Goal: Task Accomplishment & Management: Manage account settings

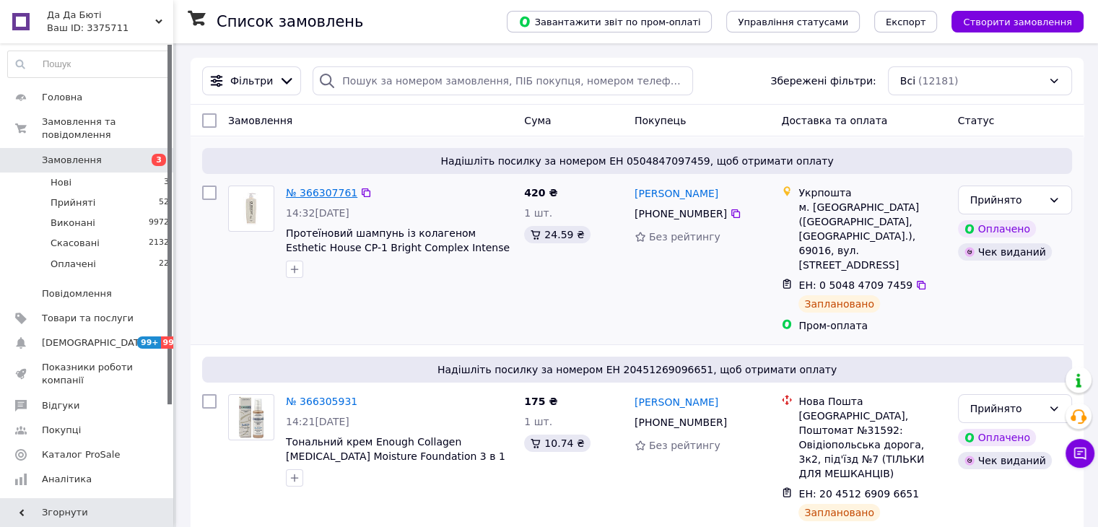
click at [313, 196] on link "№ 366307761" at bounding box center [321, 193] width 71 height 12
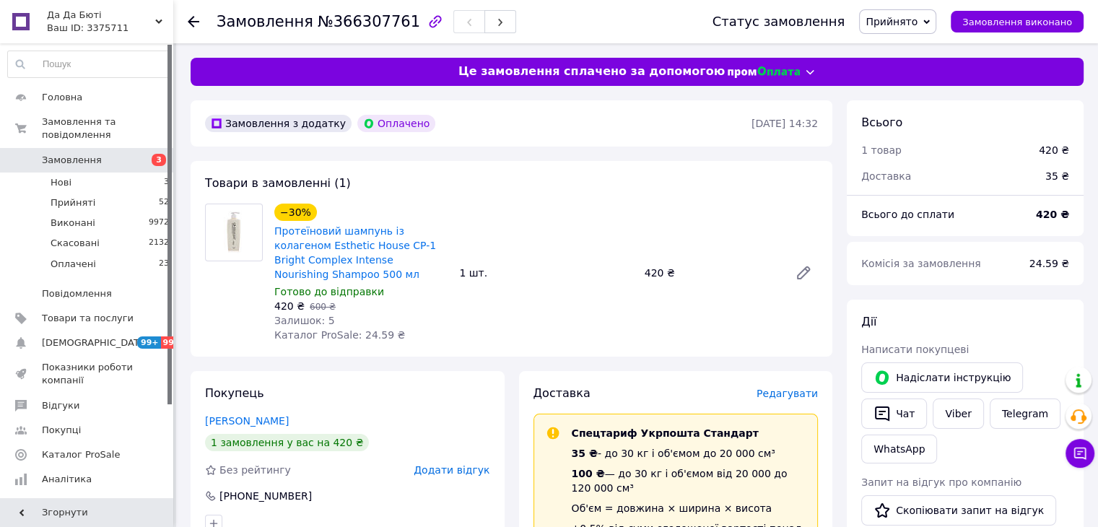
click at [197, 19] on icon at bounding box center [194, 22] width 12 height 12
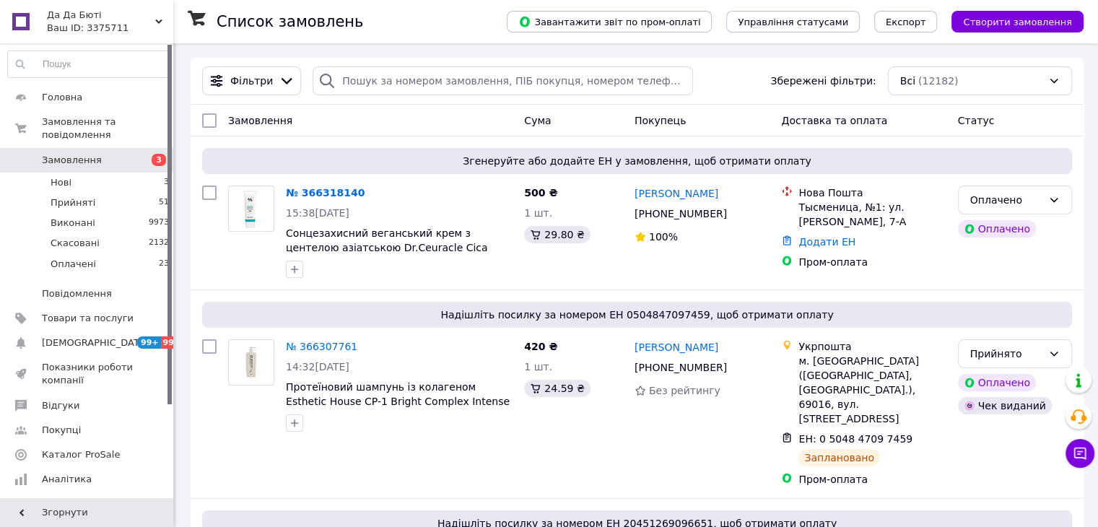
drag, startPoint x: 1095, startPoint y: 438, endPoint x: 1086, endPoint y: 443, distance: 10.4
click at [1084, 452] on icon at bounding box center [1080, 453] width 14 height 14
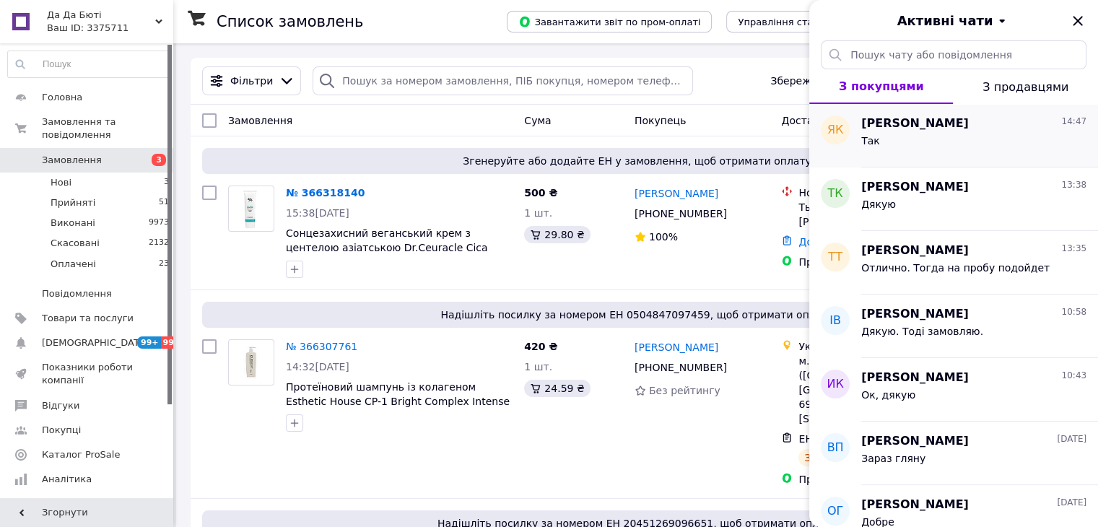
click at [919, 136] on div "Так" at bounding box center [974, 143] width 225 height 23
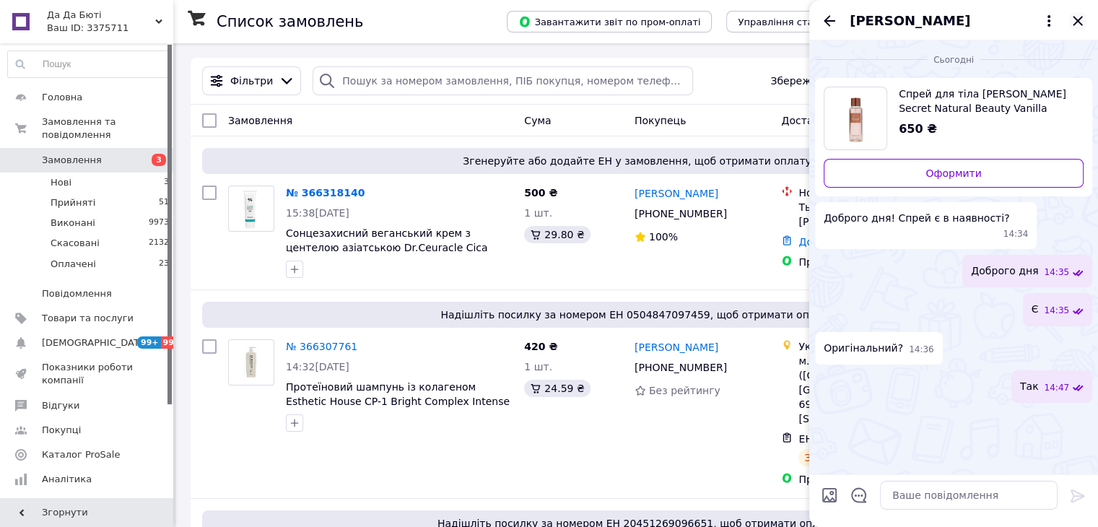
click at [1072, 12] on icon "Закрити" at bounding box center [1078, 20] width 17 height 17
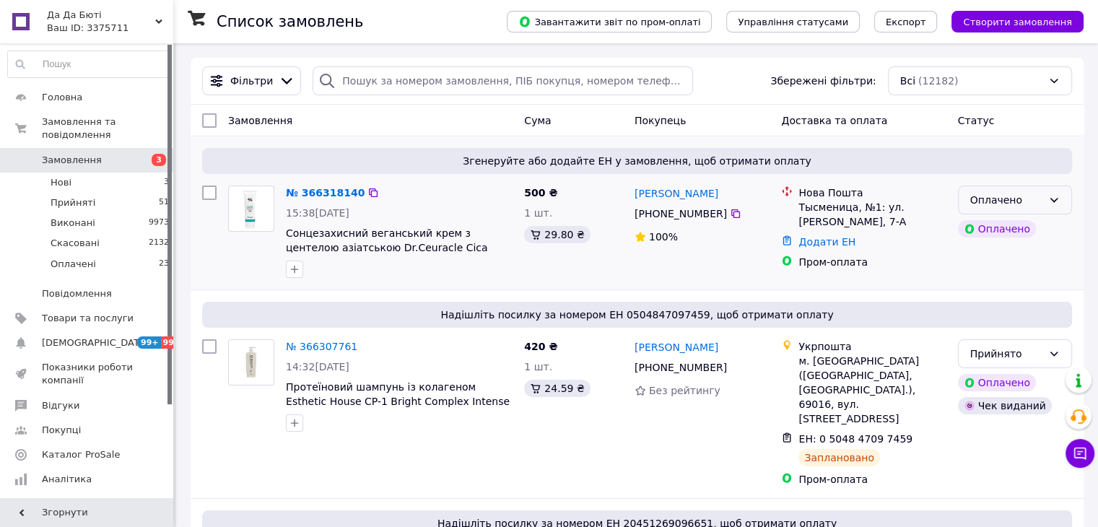
click at [1041, 191] on div "Оплачено" at bounding box center [1015, 200] width 114 height 29
click at [1027, 227] on li "Прийнято" at bounding box center [1014, 232] width 113 height 26
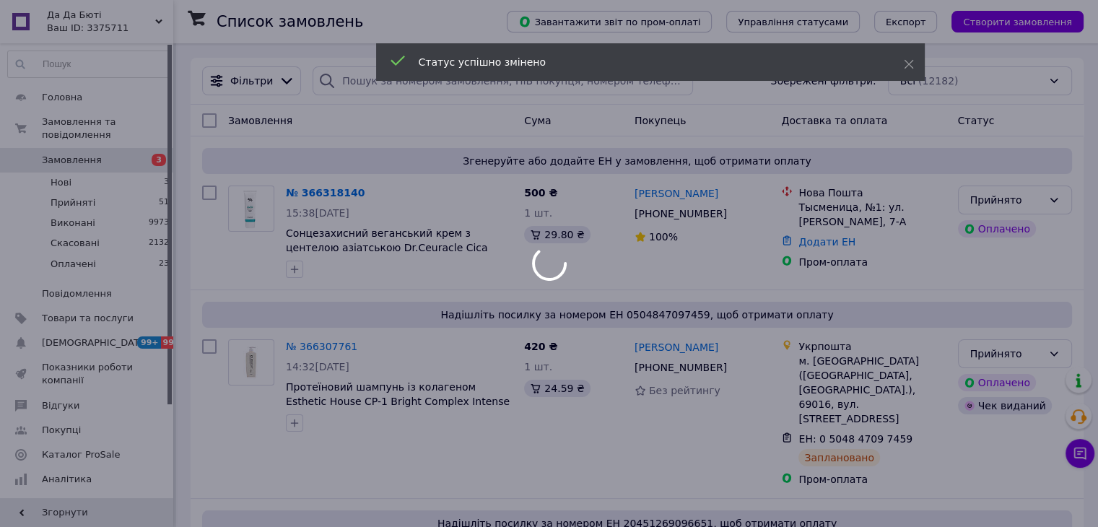
click at [324, 194] on div at bounding box center [549, 263] width 1098 height 527
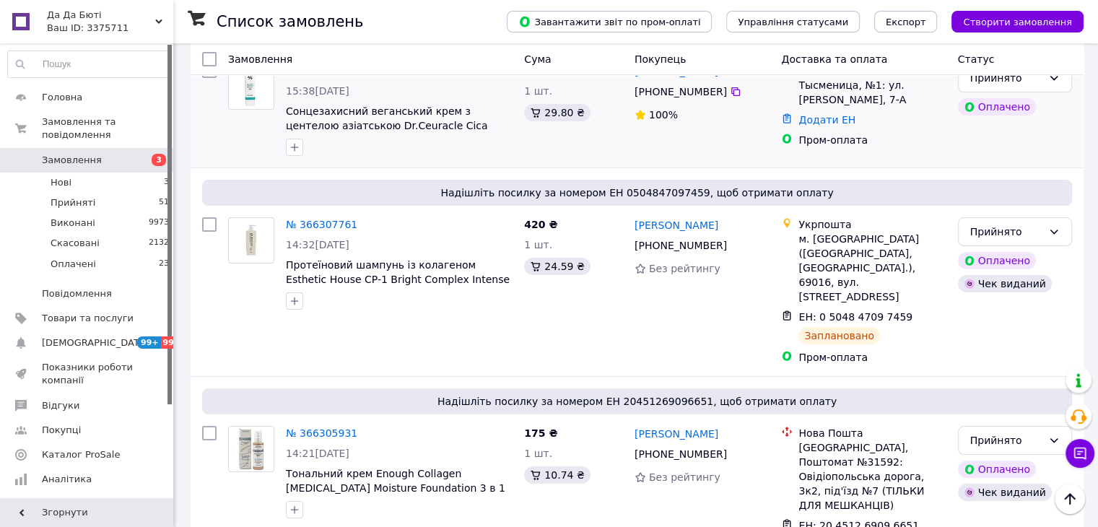
scroll to position [72, 0]
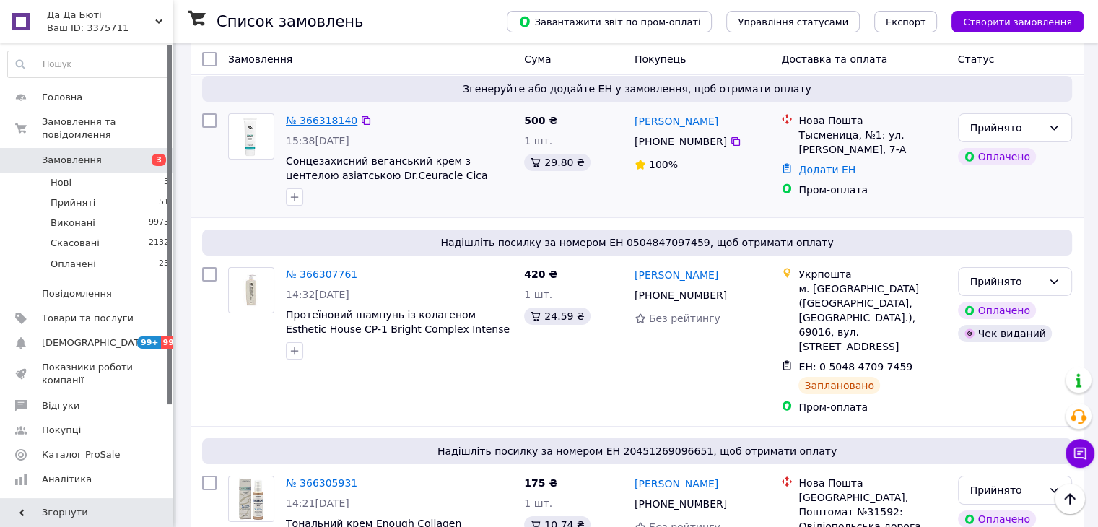
click at [313, 121] on link "№ 366318140" at bounding box center [321, 121] width 71 height 12
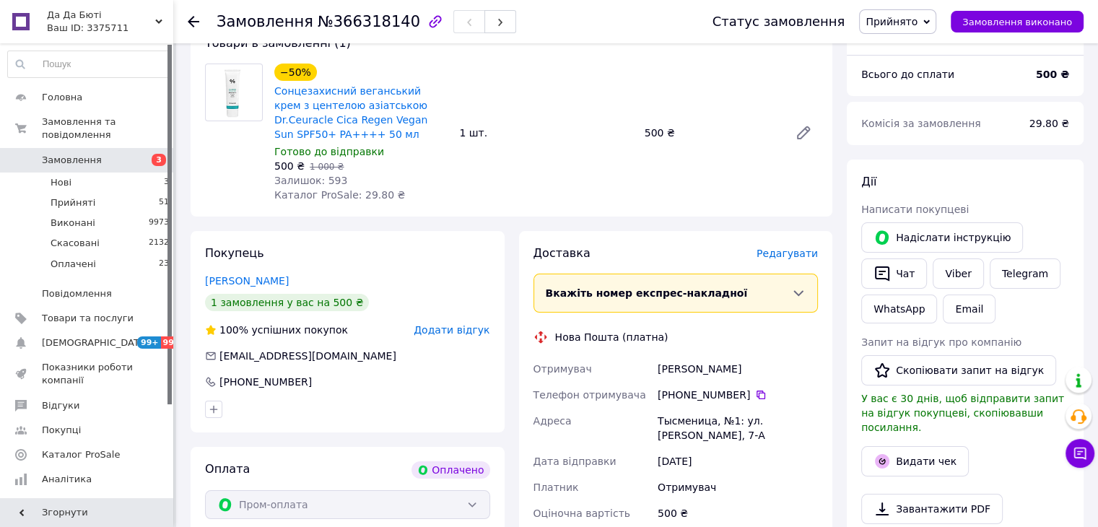
scroll to position [289, 0]
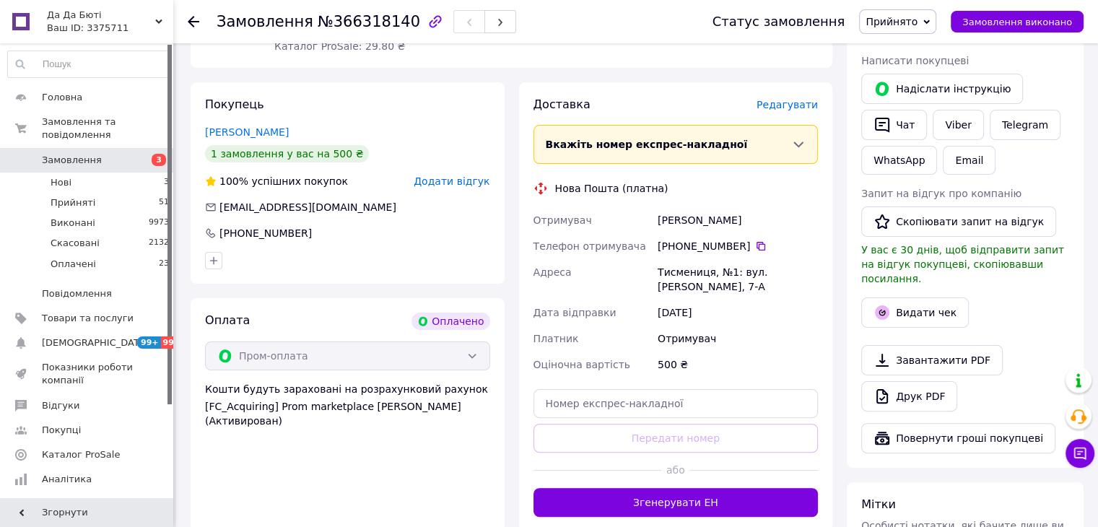
click at [676, 488] on button "Згенерувати ЕН" at bounding box center [676, 502] width 285 height 29
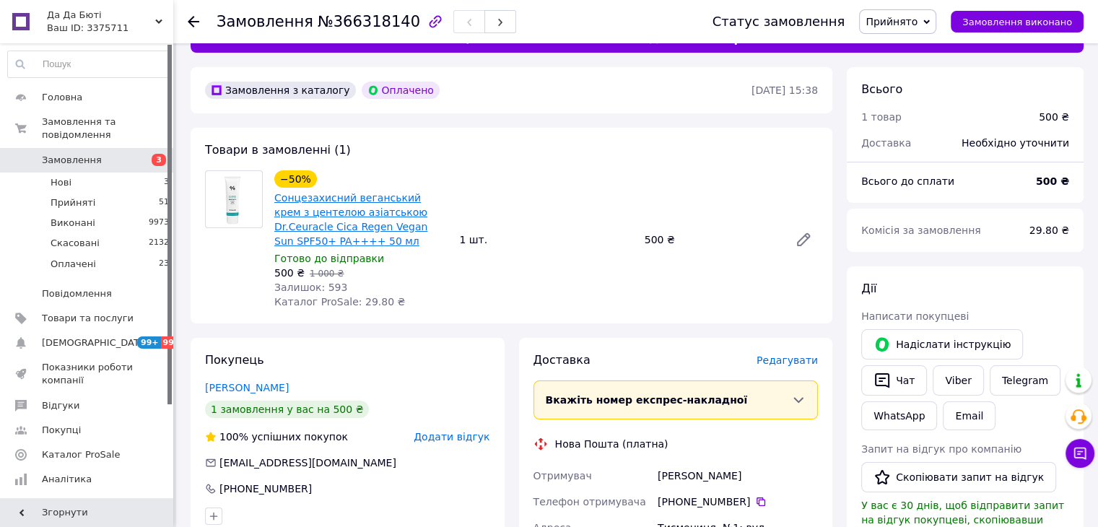
scroll to position [0, 0]
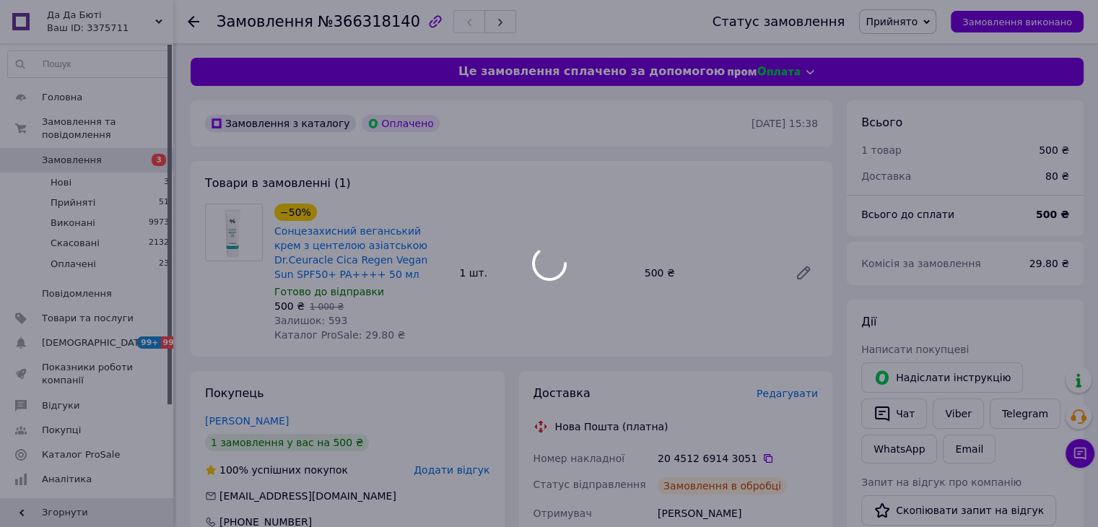
click at [195, 20] on div at bounding box center [549, 263] width 1098 height 527
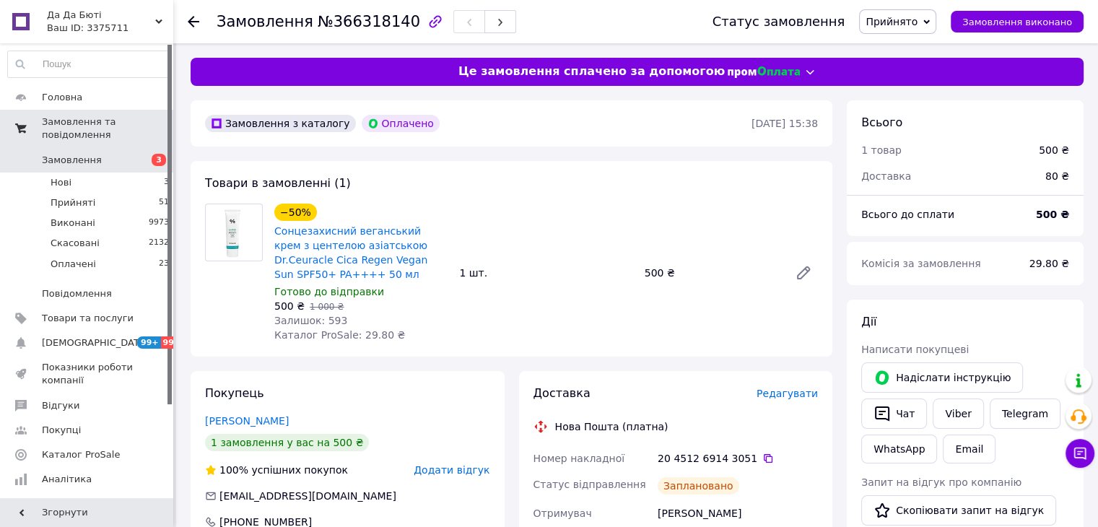
click at [92, 122] on span "Замовлення та повідомлення" at bounding box center [107, 129] width 131 height 26
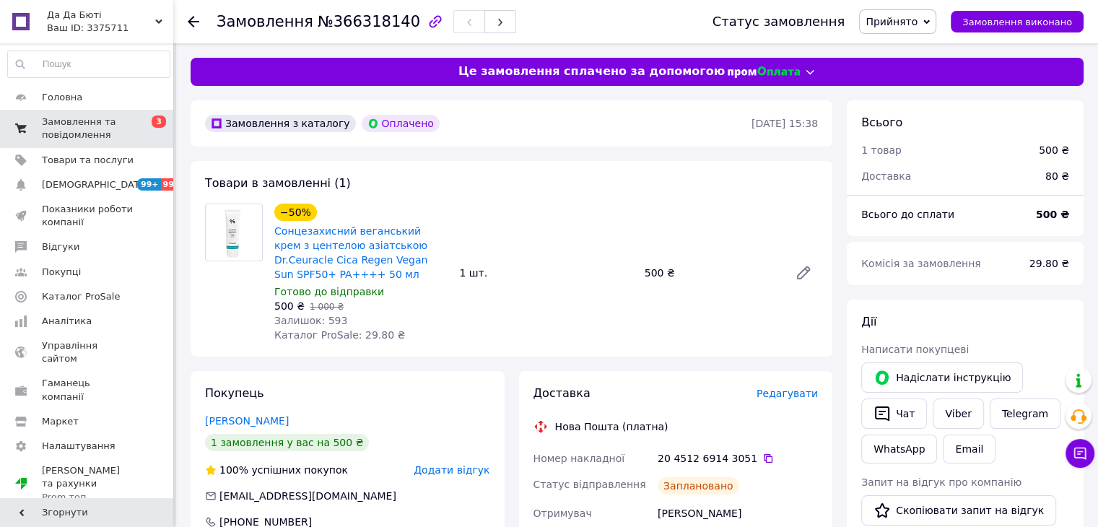
click at [93, 136] on span "Замовлення та повідомлення" at bounding box center [88, 129] width 92 height 26
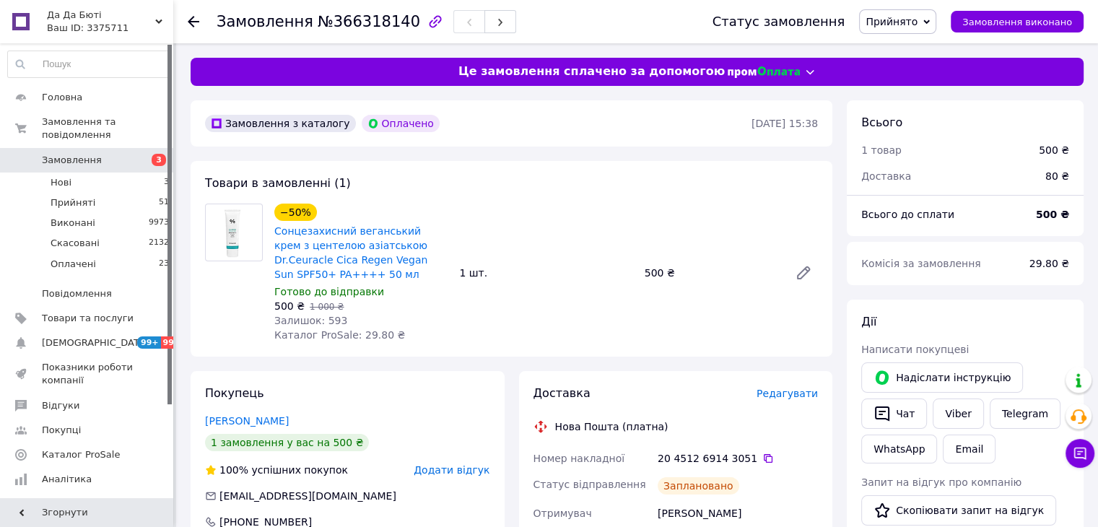
click at [86, 154] on span "Замовлення" at bounding box center [72, 160] width 60 height 13
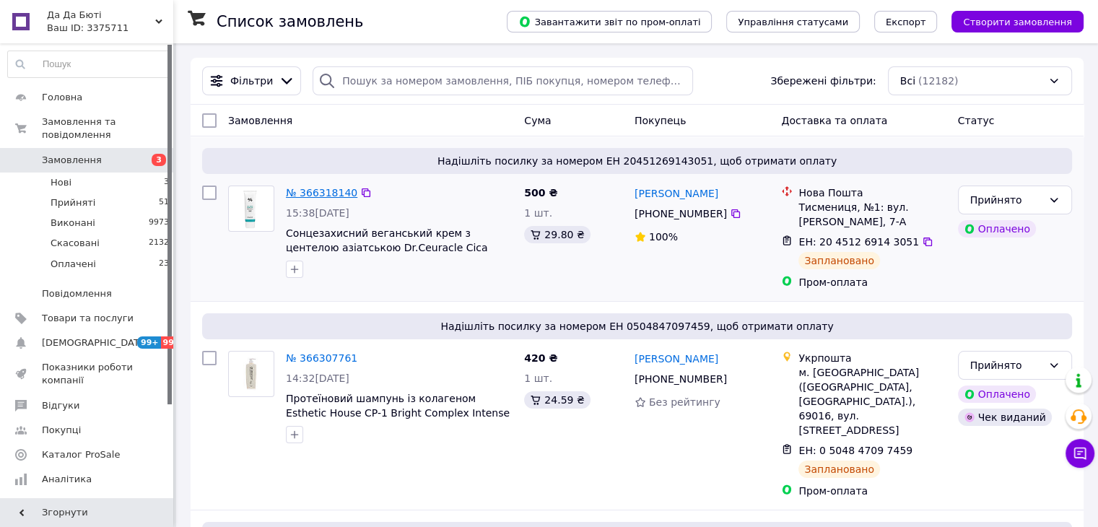
click at [314, 190] on link "№ 366318140" at bounding box center [321, 193] width 71 height 12
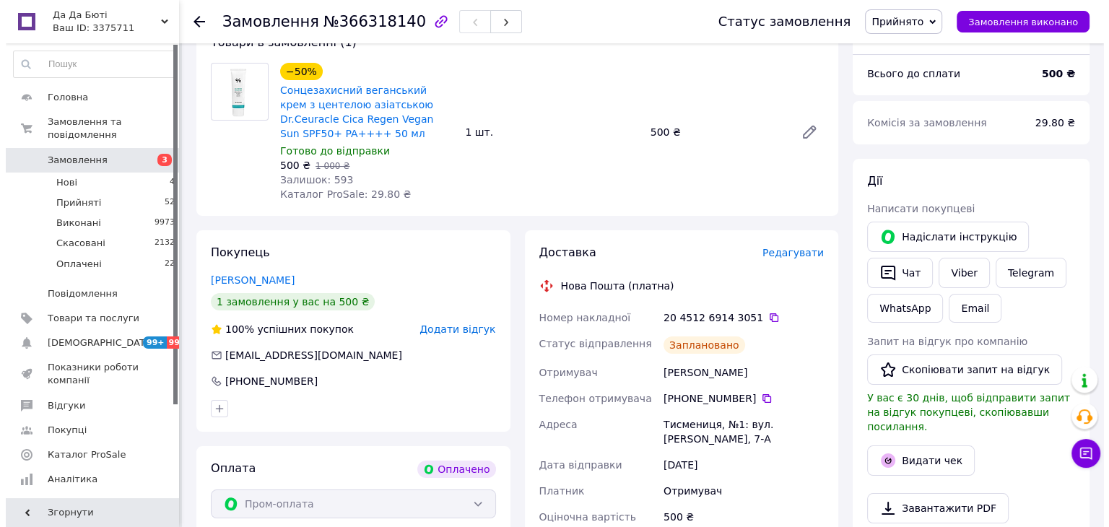
scroll to position [289, 0]
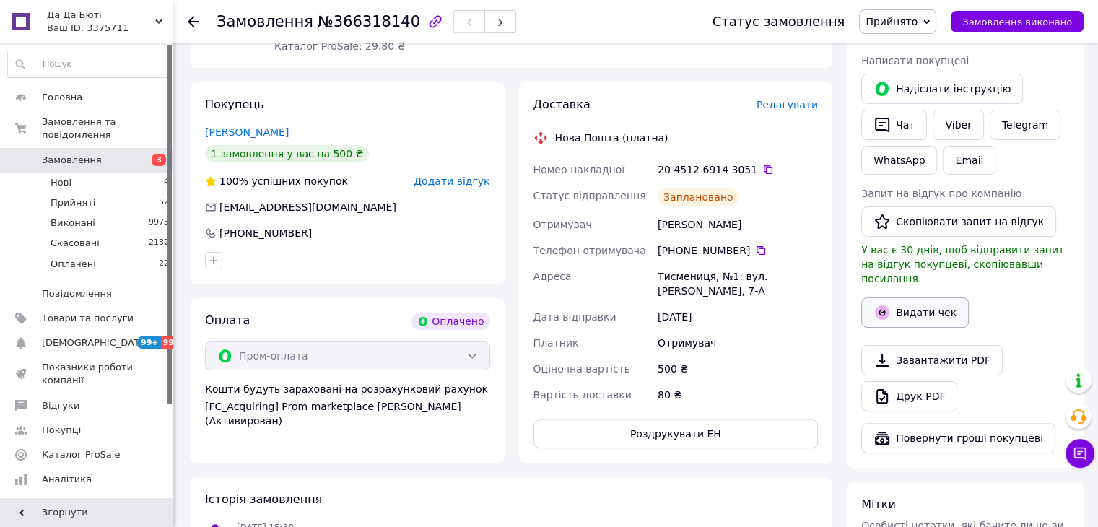
click at [897, 298] on button "Видати чек" at bounding box center [916, 313] width 108 height 30
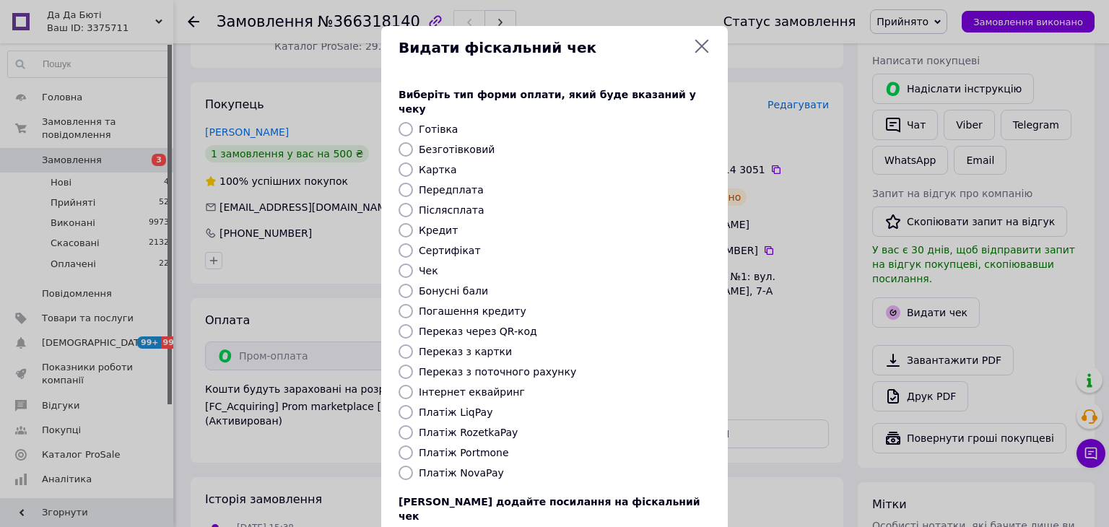
click at [484, 427] on label "Платіж RozetkaPay" at bounding box center [468, 433] width 99 height 12
click at [413, 425] on input "Платіж RozetkaPay" at bounding box center [406, 432] width 14 height 14
radio input "true"
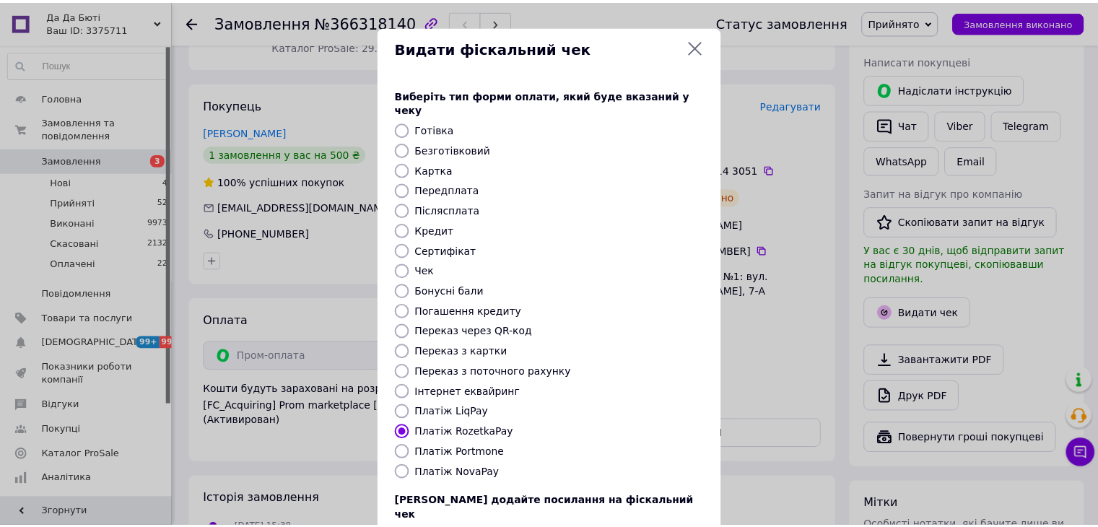
scroll to position [92, 0]
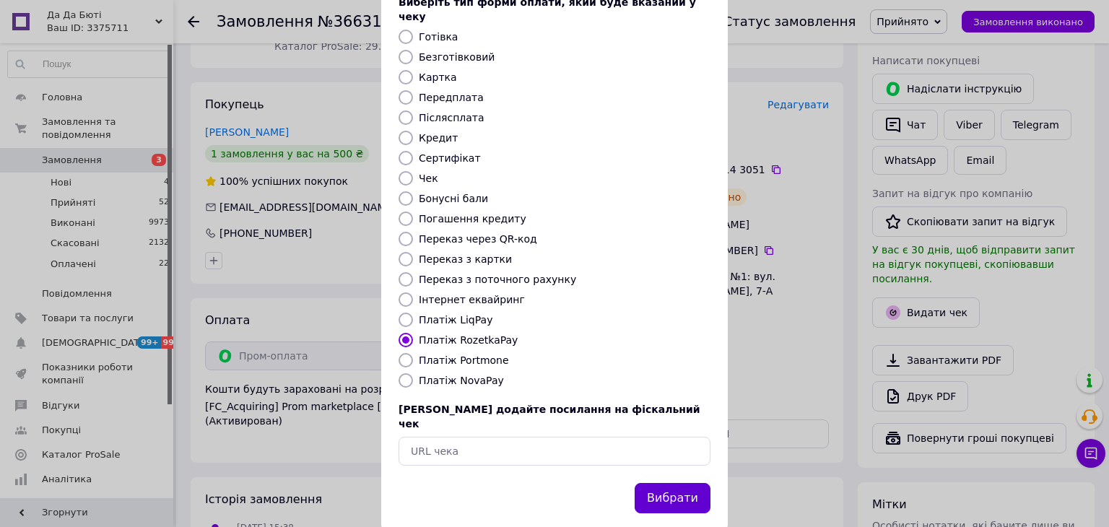
click at [672, 483] on button "Вибрати" at bounding box center [673, 498] width 76 height 31
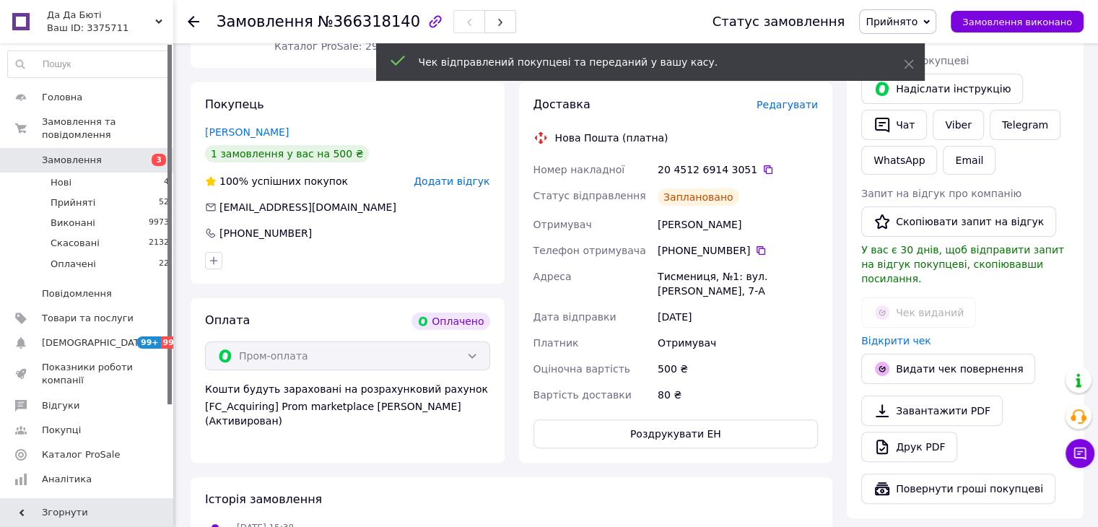
click at [109, 154] on span "Замовлення" at bounding box center [88, 160] width 92 height 13
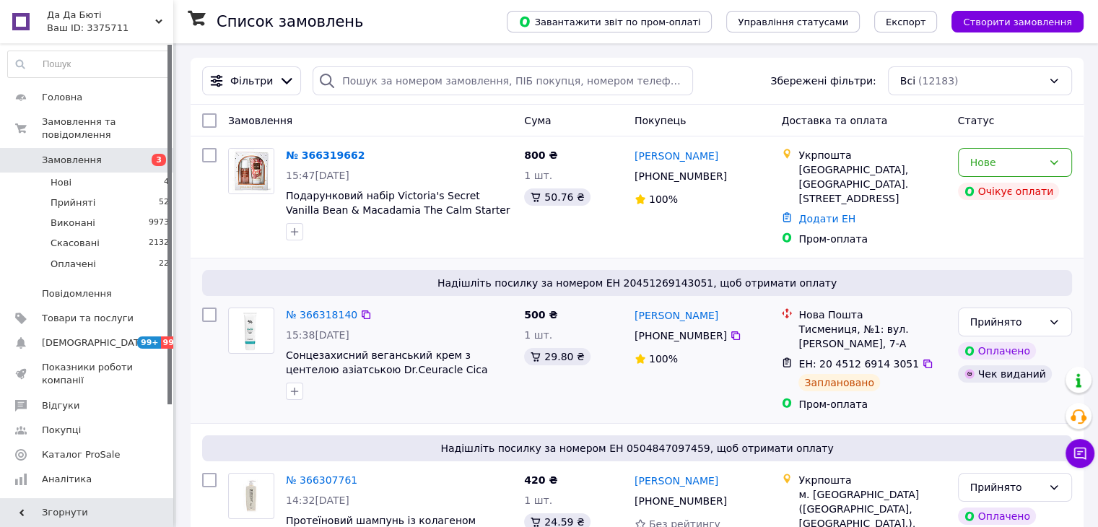
click at [329, 306] on div "№ 366318140" at bounding box center [322, 314] width 74 height 17
click at [329, 309] on link "№ 366318140" at bounding box center [321, 315] width 71 height 12
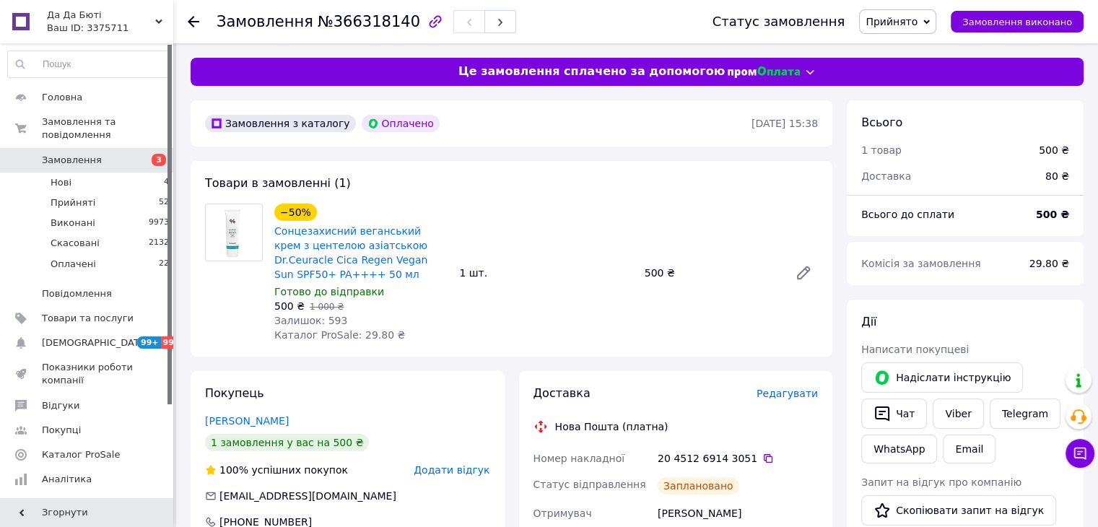
click at [194, 21] on use at bounding box center [194, 22] width 12 height 12
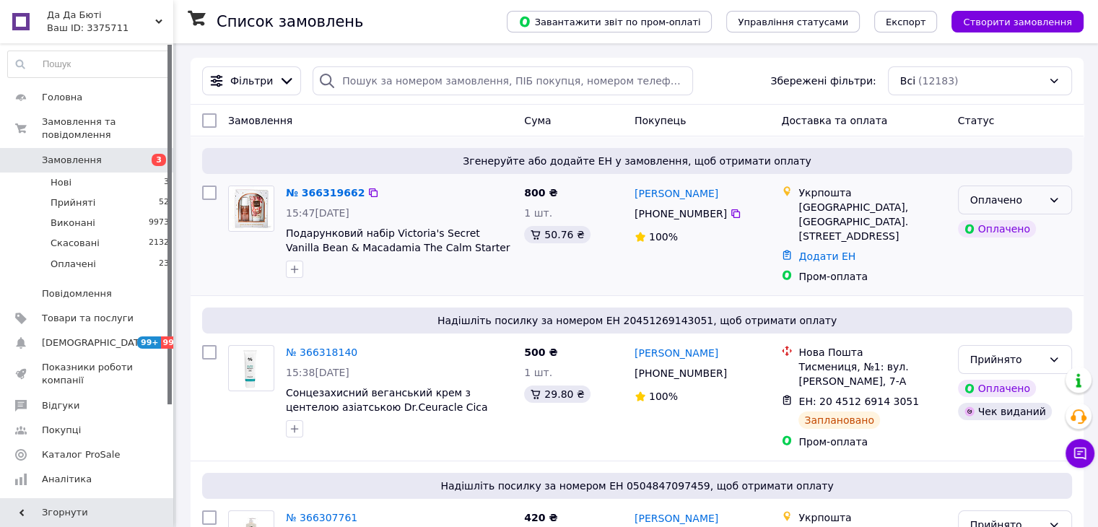
click at [1018, 211] on div "Оплачено" at bounding box center [1015, 200] width 114 height 29
click at [1014, 233] on li "Прийнято" at bounding box center [1014, 232] width 113 height 26
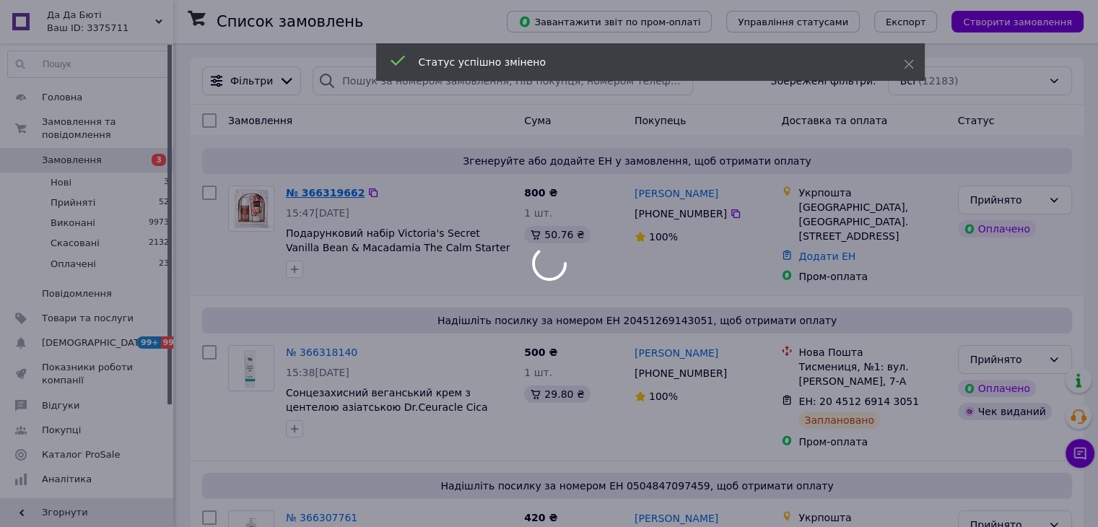
click at [339, 193] on div at bounding box center [549, 263] width 1098 height 527
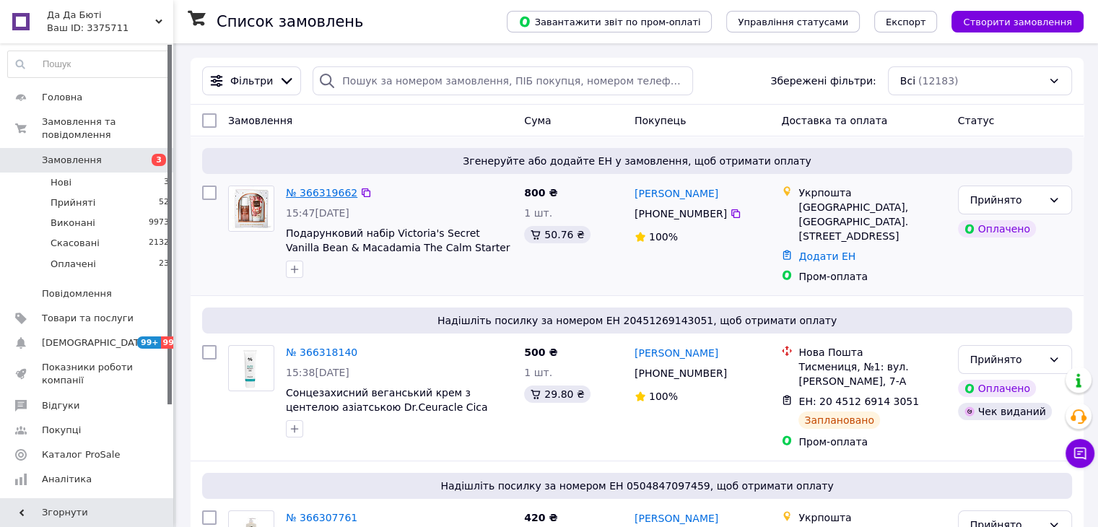
click at [303, 195] on link "№ 366319662" at bounding box center [321, 193] width 71 height 12
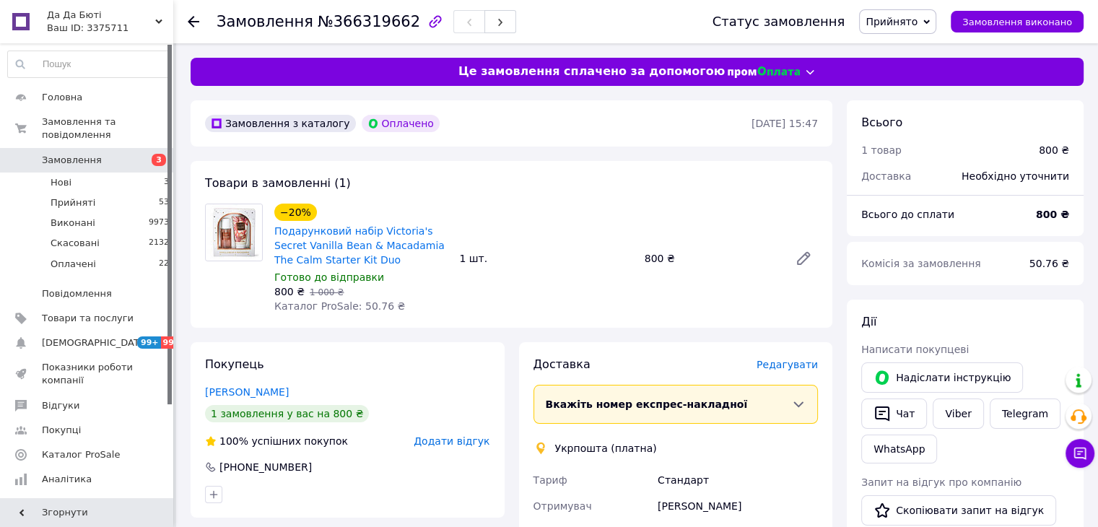
scroll to position [289, 0]
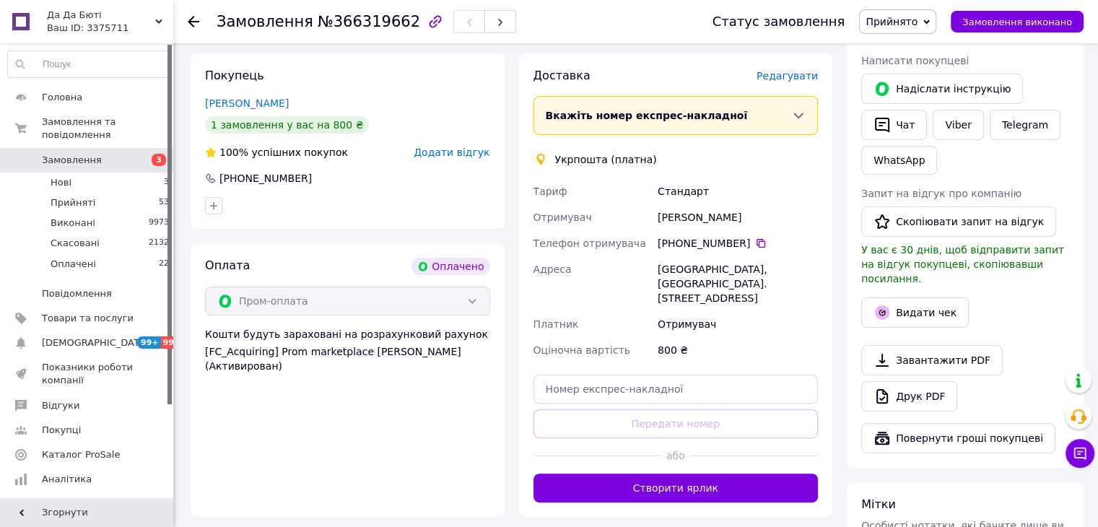
click at [694, 476] on button "Створити ярлик" at bounding box center [676, 488] width 285 height 29
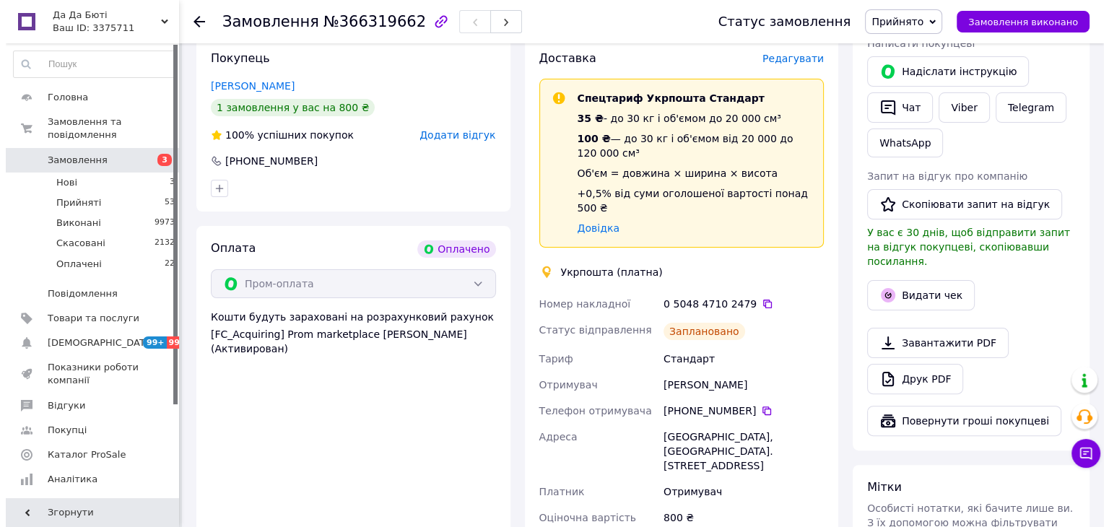
scroll to position [361, 0]
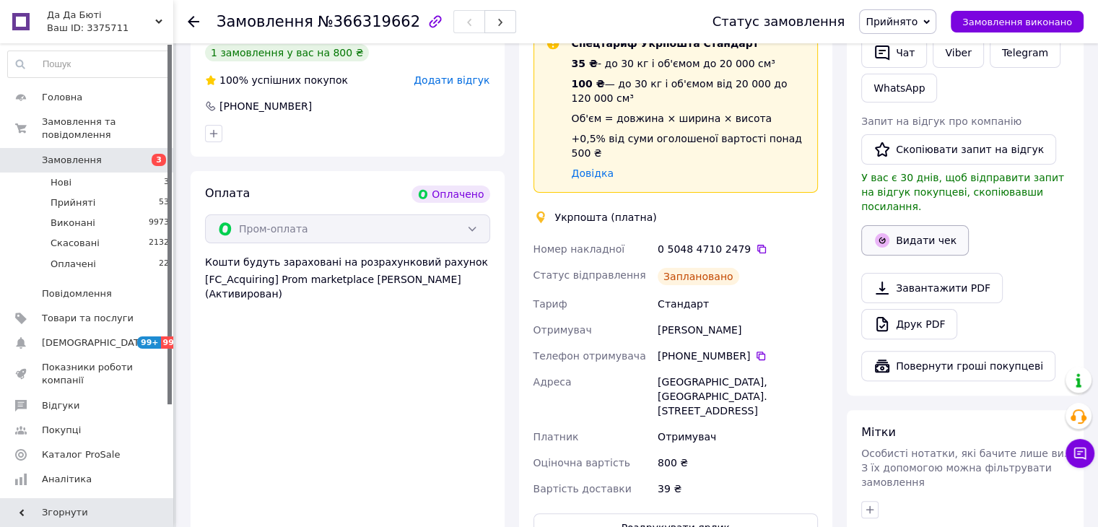
click at [895, 225] on button "Видати чек" at bounding box center [916, 240] width 108 height 30
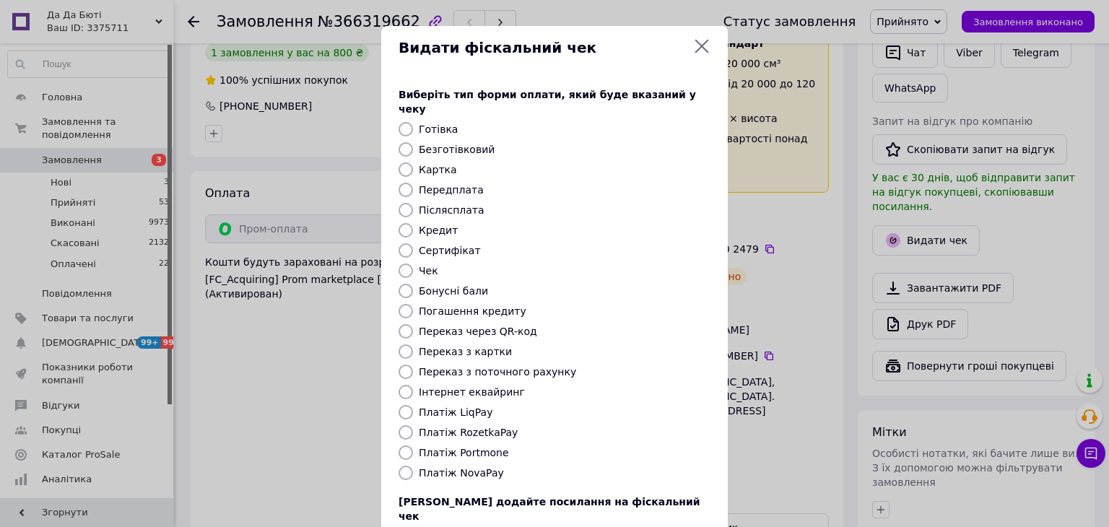
click at [409, 425] on input "Платіж RozetkaPay" at bounding box center [406, 432] width 14 height 14
radio input "true"
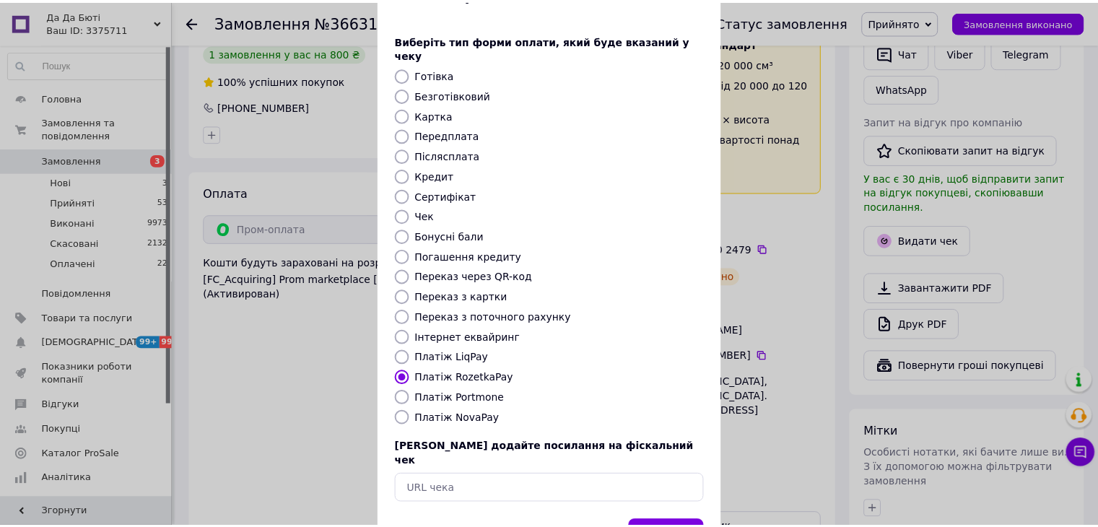
scroll to position [92, 0]
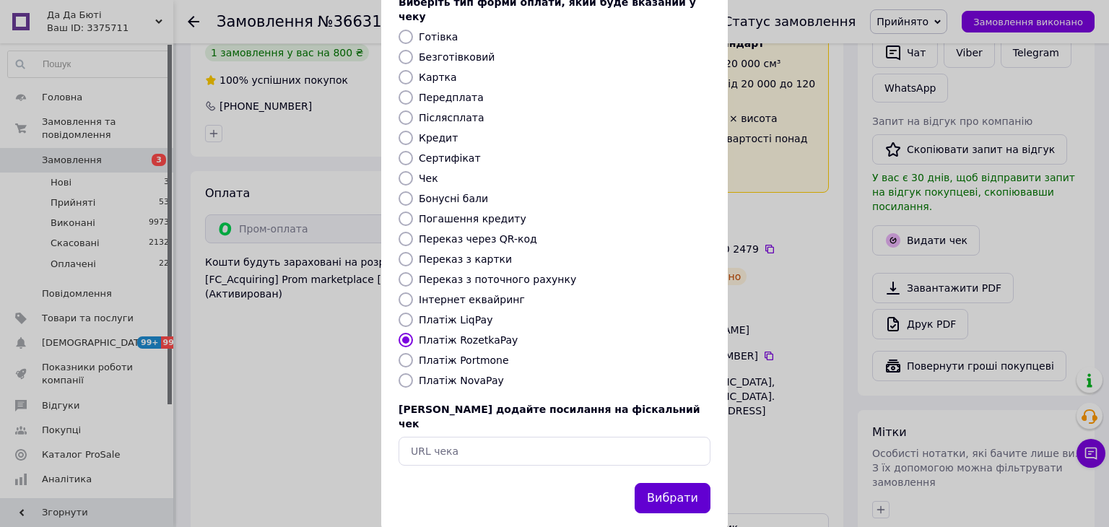
click at [690, 483] on button "Вибрати" at bounding box center [673, 498] width 76 height 31
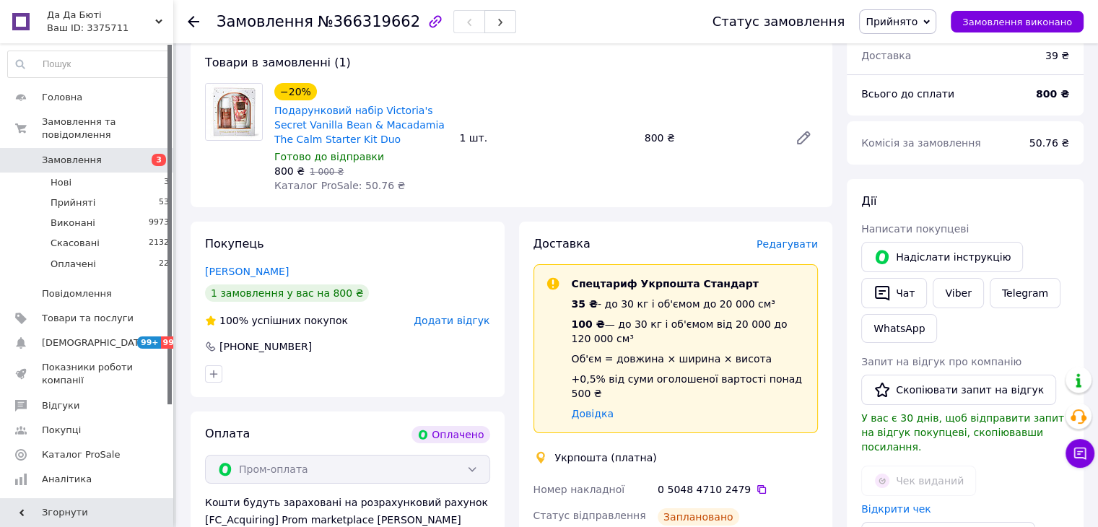
scroll to position [0, 0]
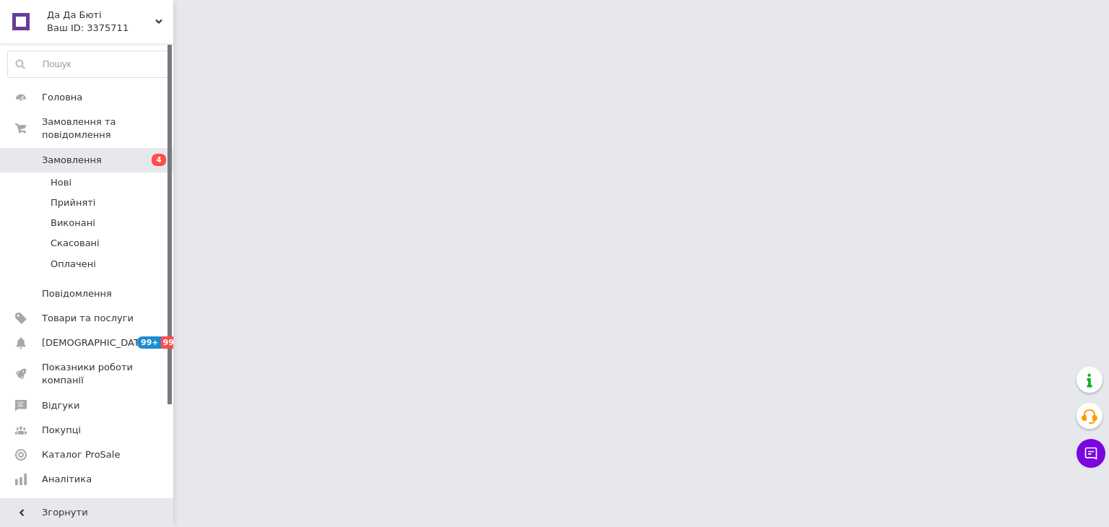
click at [70, 154] on span "Замовлення" at bounding box center [72, 160] width 60 height 13
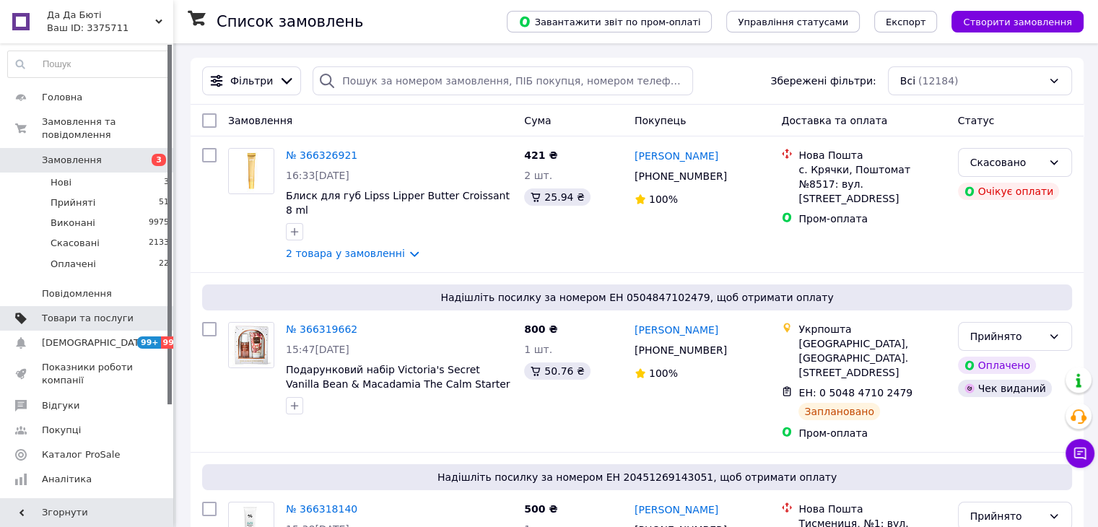
click at [115, 313] on link "Товари та послуги" at bounding box center [89, 318] width 178 height 25
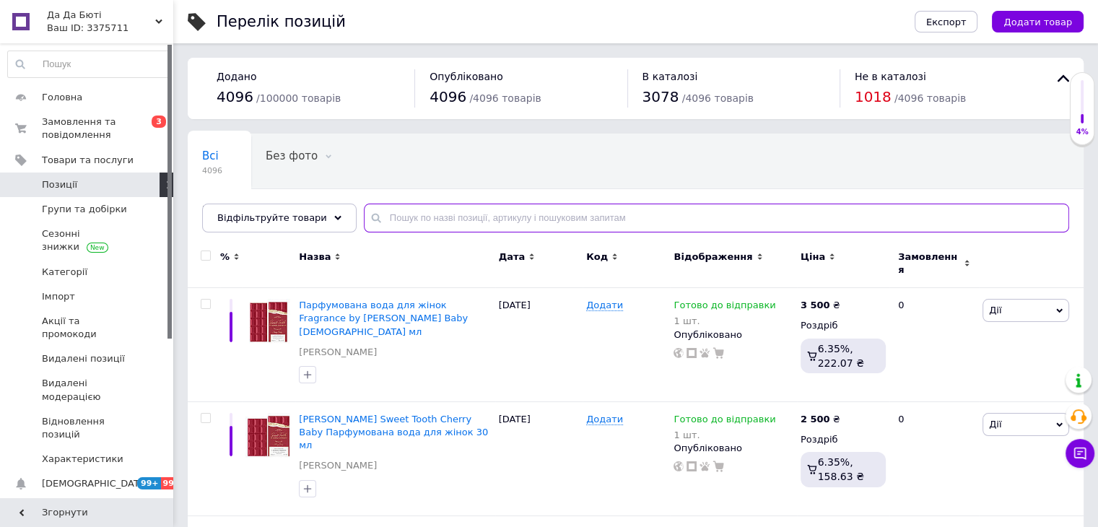
click at [430, 209] on input "text" at bounding box center [717, 218] width 706 height 29
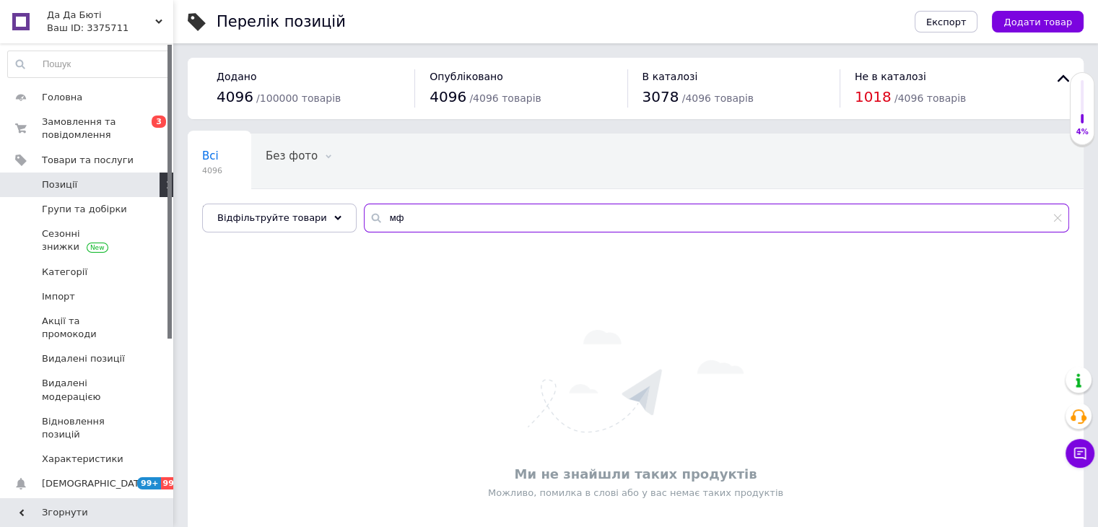
type input "м"
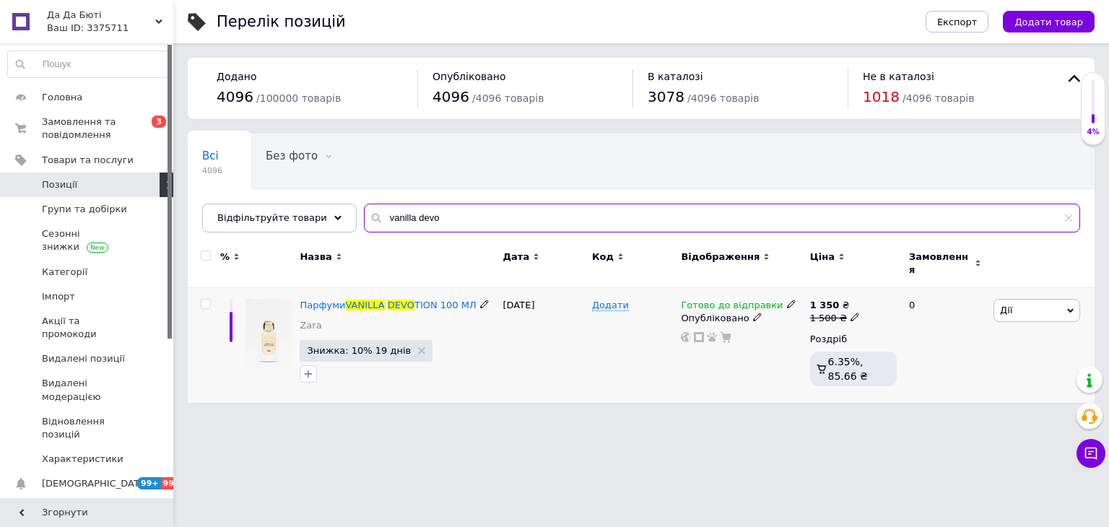
type input "vanilla devo"
drag, startPoint x: 775, startPoint y: 295, endPoint x: 787, endPoint y: 318, distance: 26.2
click at [787, 300] on icon at bounding box center [791, 304] width 9 height 9
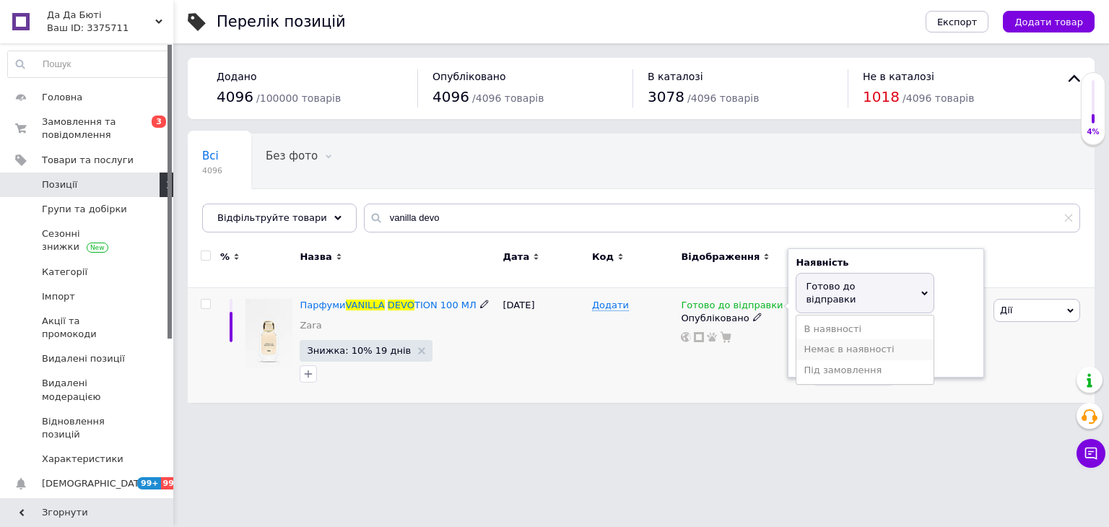
click at [806, 339] on li "Немає в наявності" at bounding box center [865, 349] width 137 height 20
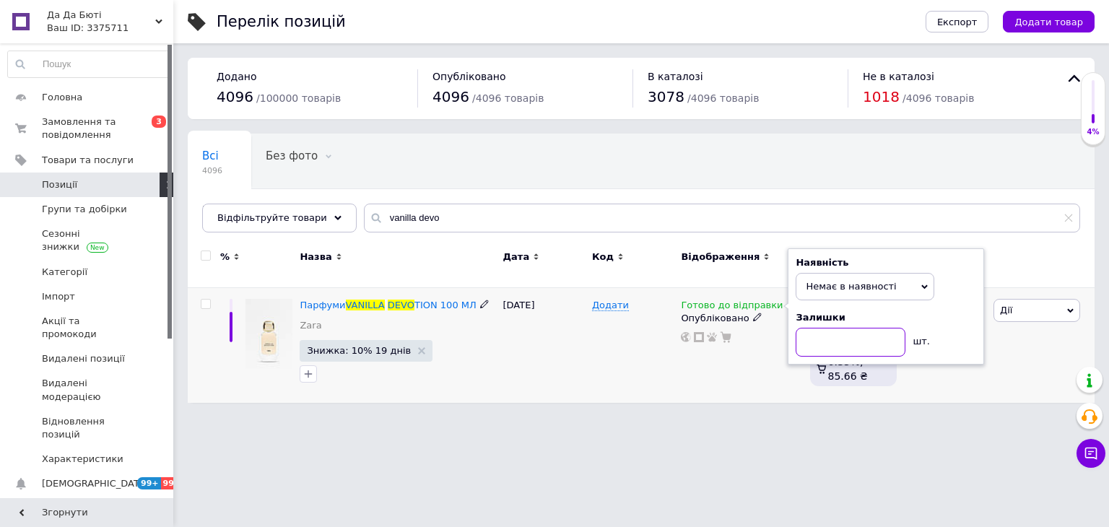
drag, startPoint x: 809, startPoint y: 339, endPoint x: 818, endPoint y: 352, distance: 16.0
click at [810, 342] on input at bounding box center [851, 342] width 110 height 29
type input "0"
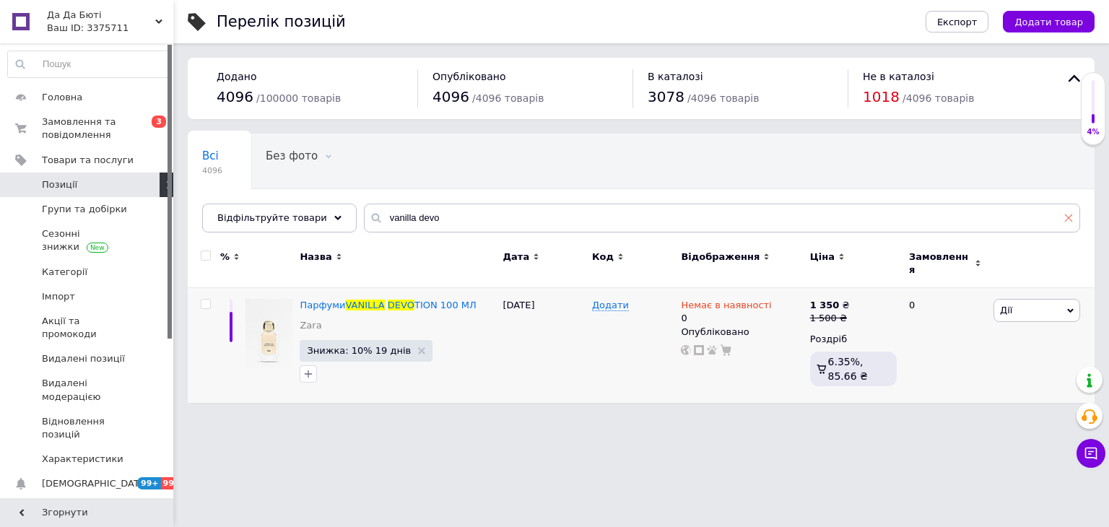
click at [1072, 222] on icon at bounding box center [1068, 218] width 9 height 9
